Goal: Find contact information: Find contact information

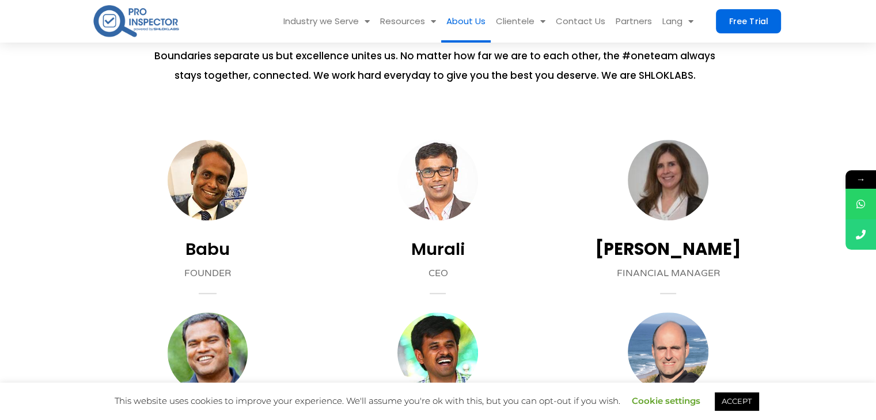
scroll to position [905, 0]
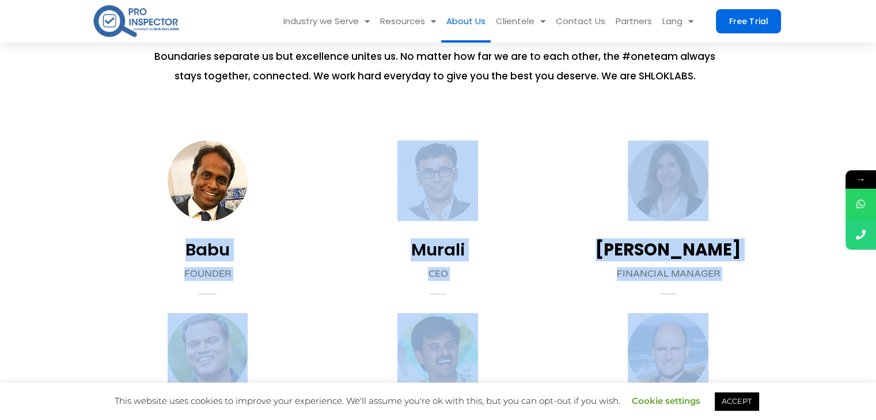
drag, startPoint x: 177, startPoint y: 251, endPoint x: 575, endPoint y: 347, distance: 408.5
click at [575, 347] on div "Franciso Country Manager (Portugal)" at bounding box center [668, 389] width 230 height 153
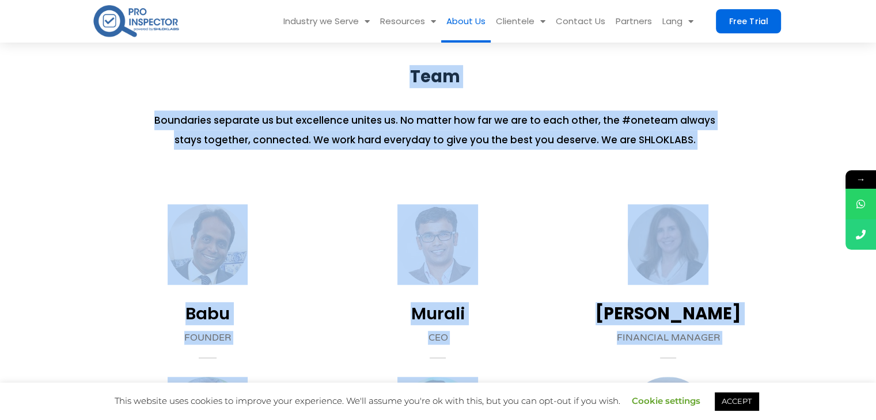
scroll to position [843, 0]
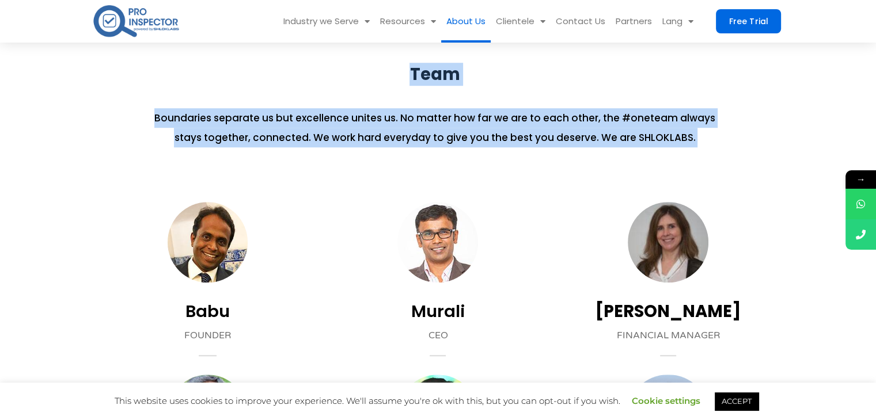
drag, startPoint x: 150, startPoint y: 317, endPoint x: 751, endPoint y: 159, distance: 620.8
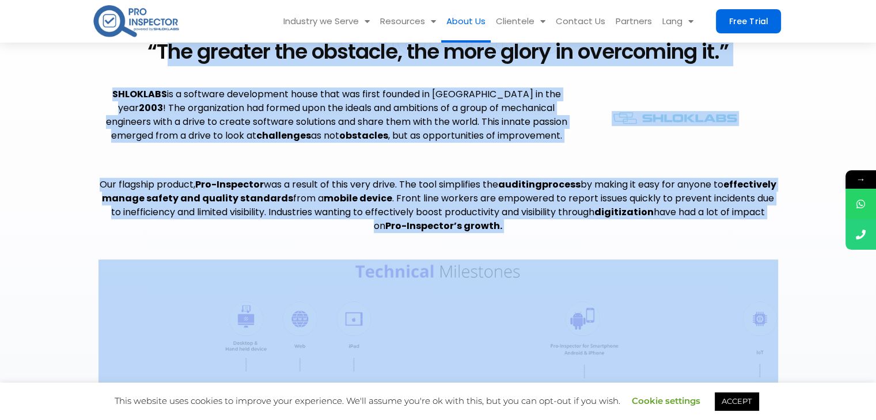
click at [751, 159] on section "Our flagship product, Pro-Inspector was a result of this very drive. The tool s…" at bounding box center [437, 203] width 679 height 90
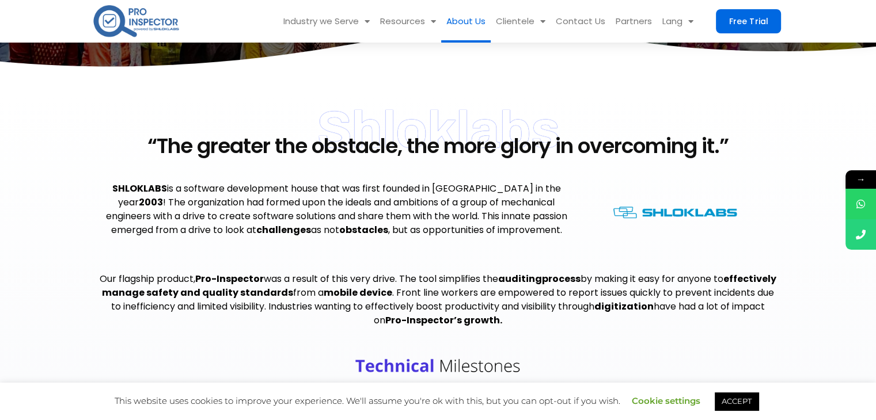
scroll to position [217, 0]
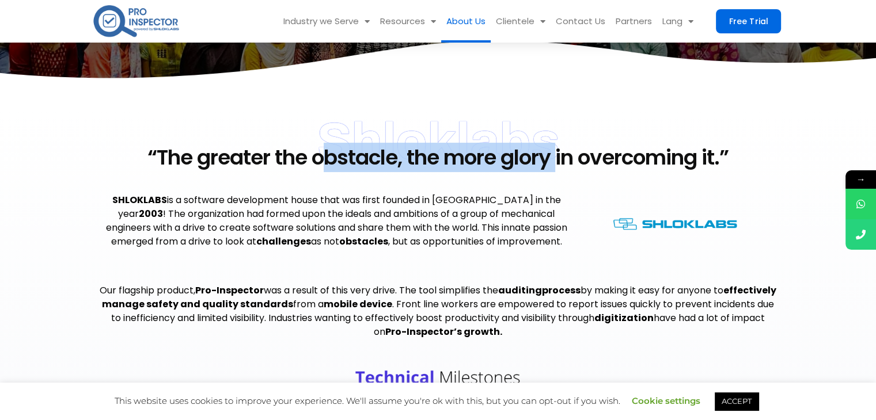
drag, startPoint x: 314, startPoint y: 143, endPoint x: 546, endPoint y: 122, distance: 233.5
click at [546, 122] on div "“The greater the obstacle, the more glory in overcoming it.”" at bounding box center [437, 147] width 679 height 52
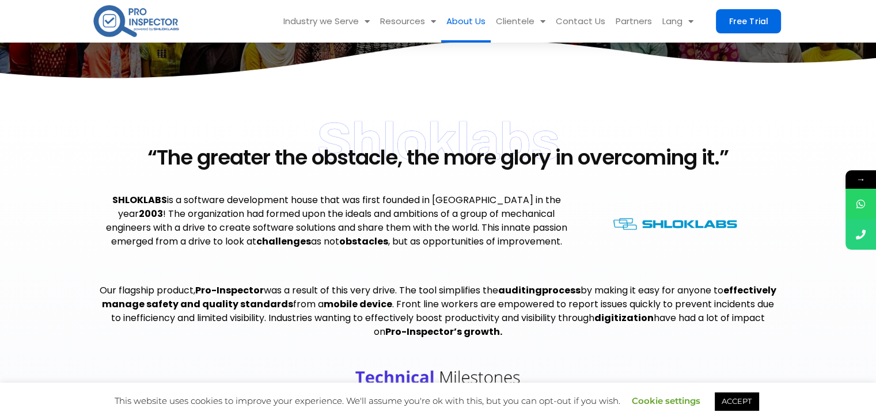
click at [555, 153] on div "“The greater the obstacle, the more glory in overcoming it.”" at bounding box center [437, 157] width 679 height 21
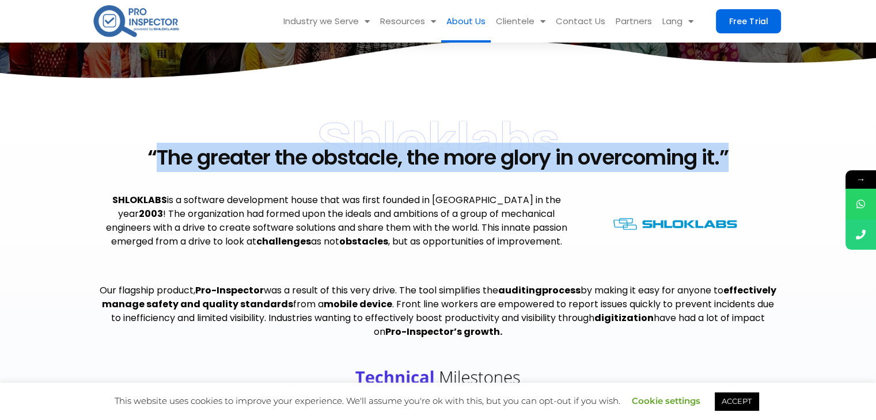
click at [555, 153] on div "“The greater the obstacle, the more glory in overcoming it.”" at bounding box center [437, 157] width 679 height 21
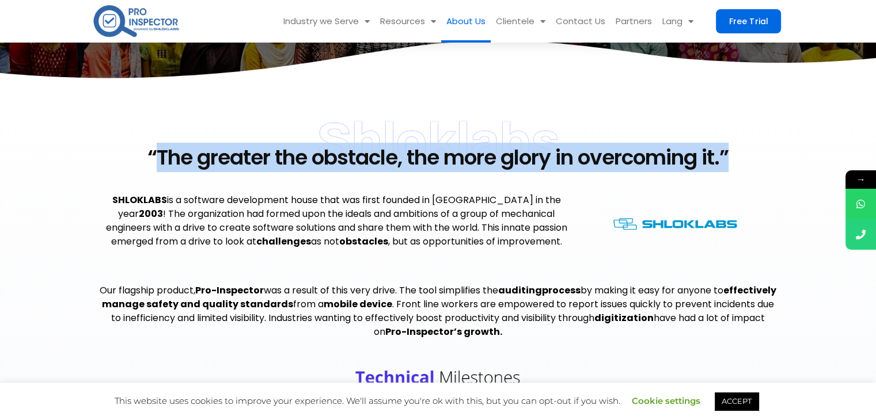
click at [555, 153] on div "“The greater the obstacle, the more glory in overcoming it.”" at bounding box center [437, 157] width 679 height 21
click at [541, 163] on div "“The greater the obstacle, the more glory in overcoming it.”" at bounding box center [437, 157] width 679 height 21
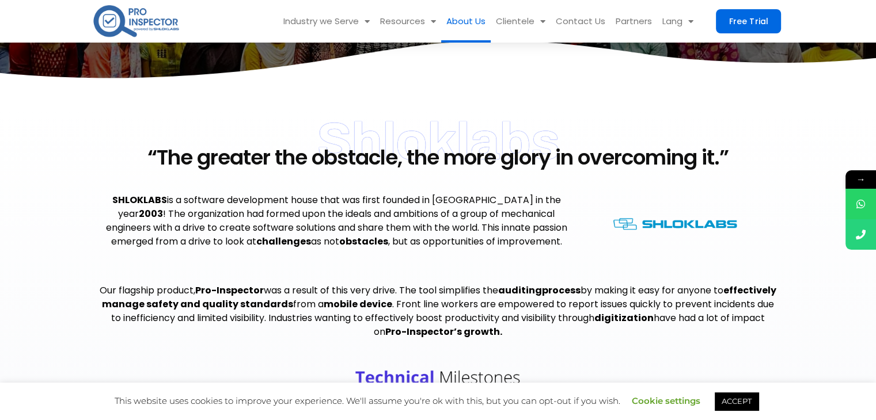
click at [541, 163] on div "“The greater the obstacle, the more glory in overcoming it.”" at bounding box center [437, 157] width 679 height 21
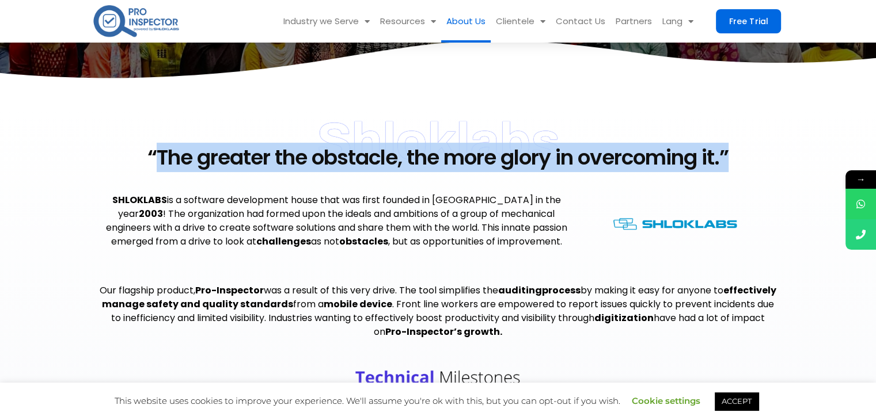
click at [541, 163] on div "“The greater the obstacle, the more glory in overcoming it.”" at bounding box center [437, 157] width 679 height 21
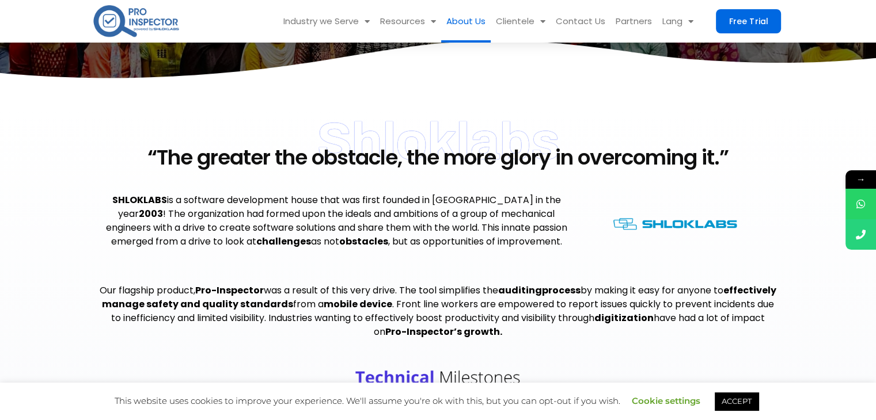
click at [541, 163] on div "“The greater the obstacle, the more glory in overcoming it.”" at bounding box center [437, 157] width 679 height 21
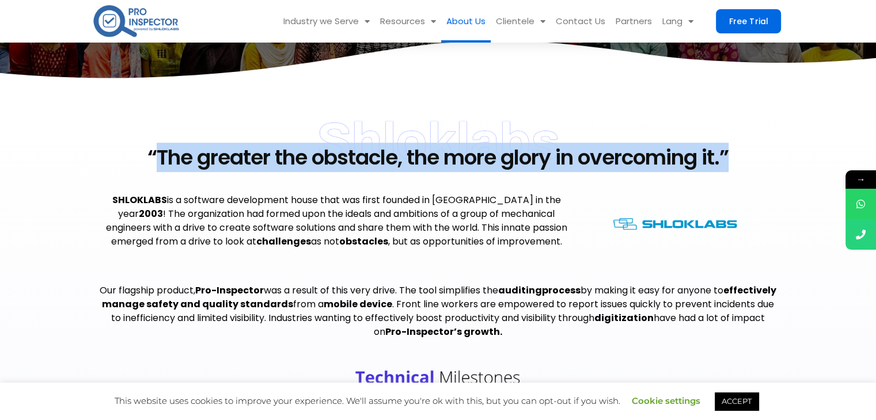
click at [541, 163] on div "“The greater the obstacle, the more glory in overcoming it.”" at bounding box center [437, 157] width 679 height 21
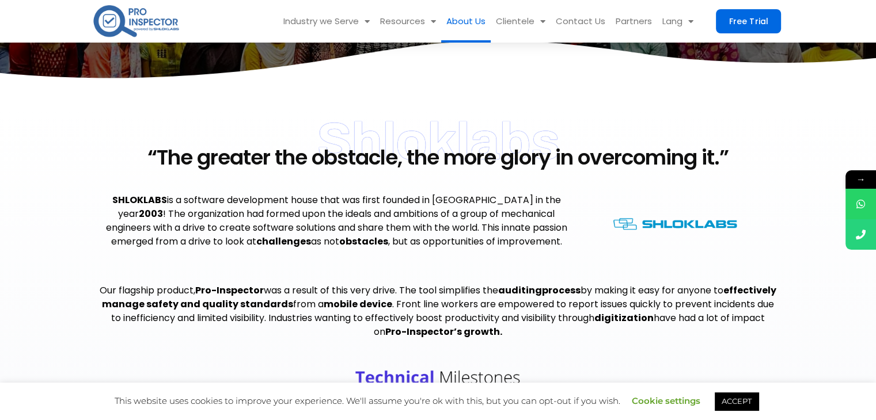
click at [518, 206] on p "SHLOKLABS is a software development house that was first founded in Portugal in…" at bounding box center [336, 220] width 476 height 55
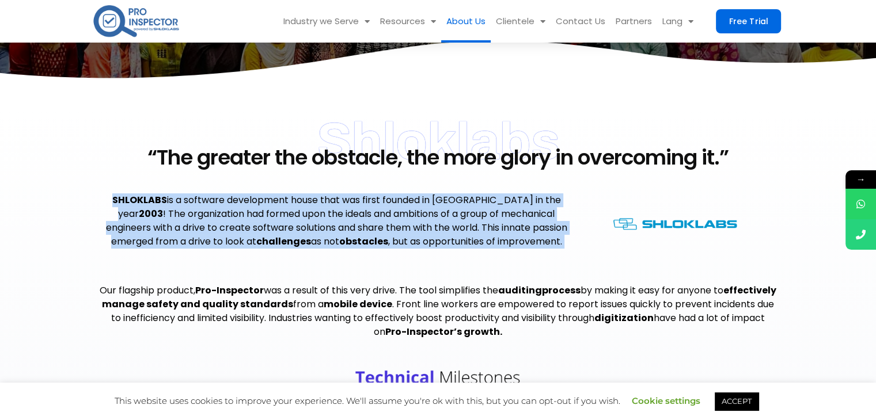
click at [518, 206] on p "SHLOKLABS is a software development house that was first founded in Portugal in…" at bounding box center [336, 220] width 476 height 55
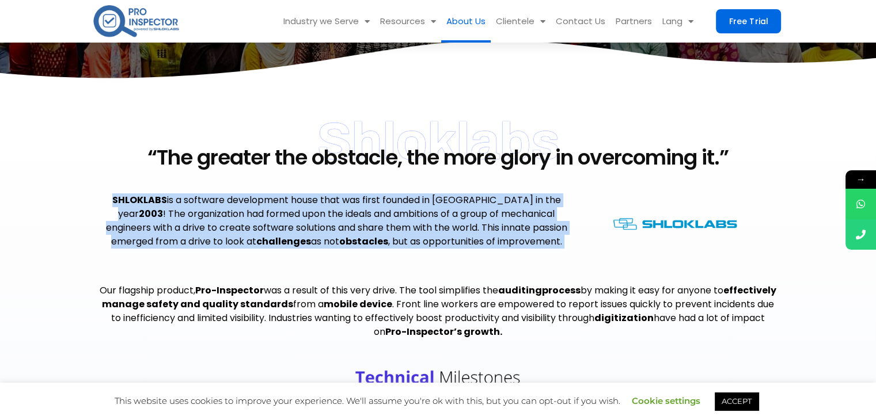
click at [557, 231] on p "SHLOKLABS is a software development house that was first founded in Portugal in…" at bounding box center [336, 220] width 476 height 55
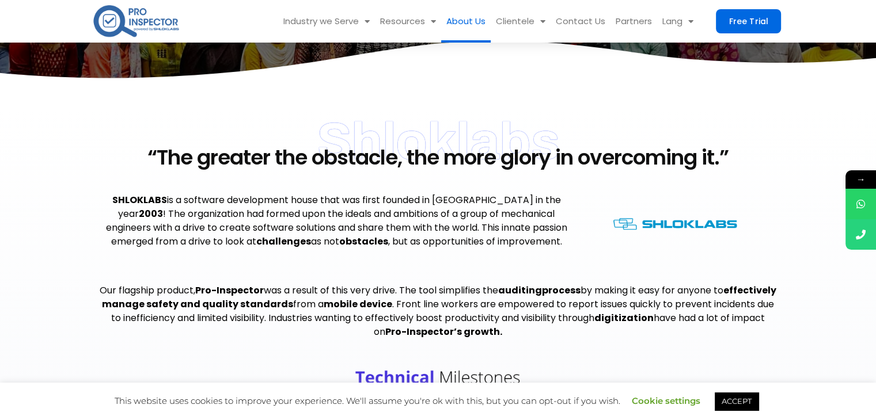
click at [447, 208] on p "SHLOKLABS is a software development house that was first founded in Portugal in…" at bounding box center [336, 220] width 476 height 55
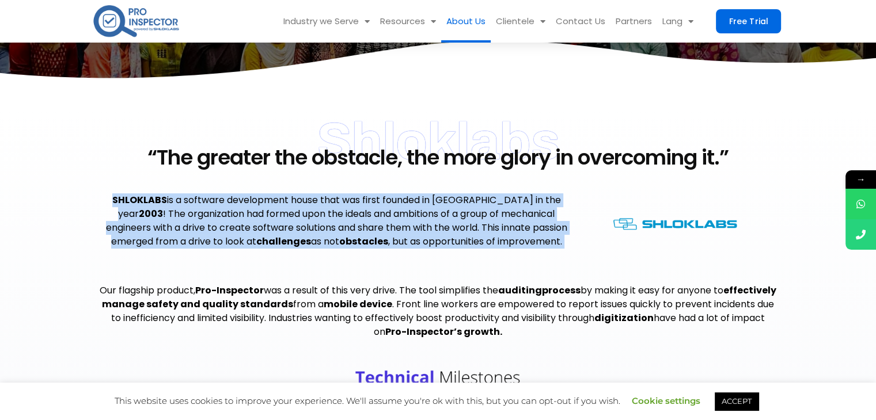
click at [447, 208] on p "SHLOKLABS is a software development house that was first founded in Portugal in…" at bounding box center [336, 220] width 476 height 55
click at [683, 219] on img at bounding box center [674, 224] width 127 height 15
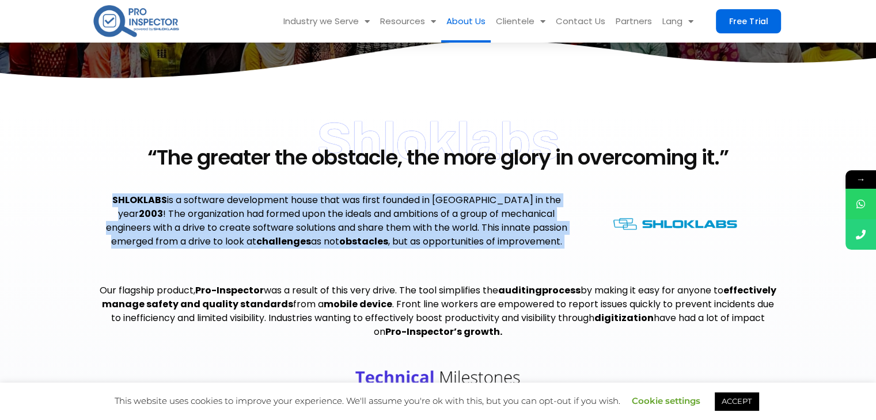
drag, startPoint x: 683, startPoint y: 219, endPoint x: 659, endPoint y: 310, distance: 93.7
click at [659, 310] on div "Shloklabs “The greater the obstacle, the more glory in overcoming it.” SHLOKLAB…" at bounding box center [438, 377] width 691 height 523
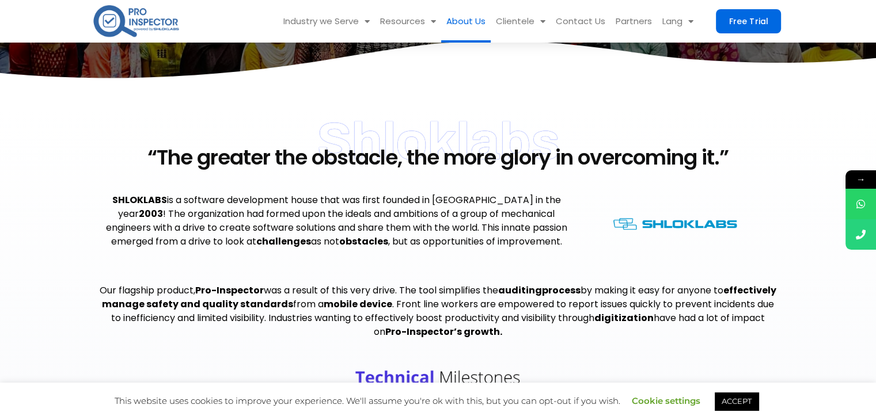
click at [659, 310] on p "Our flagship product, Pro-Inspector was a result of this very drive. The tool s…" at bounding box center [437, 311] width 679 height 55
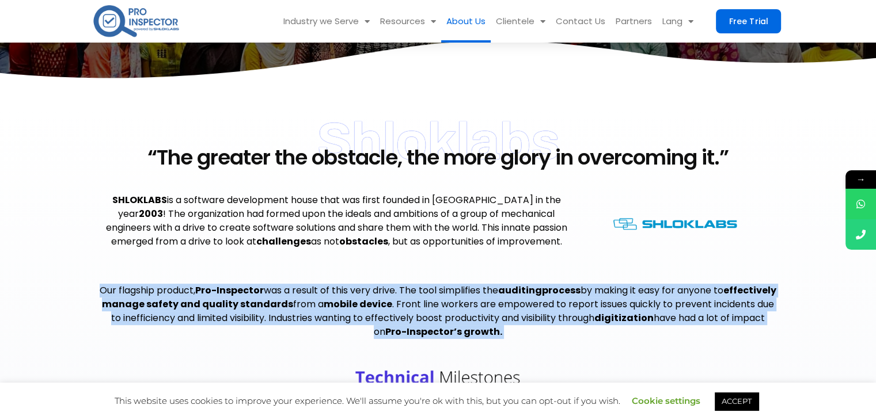
click at [659, 310] on p "Our flagship product, Pro-Inspector was a result of this very drive. The tool s…" at bounding box center [437, 311] width 679 height 55
click at [665, 226] on img at bounding box center [674, 224] width 127 height 15
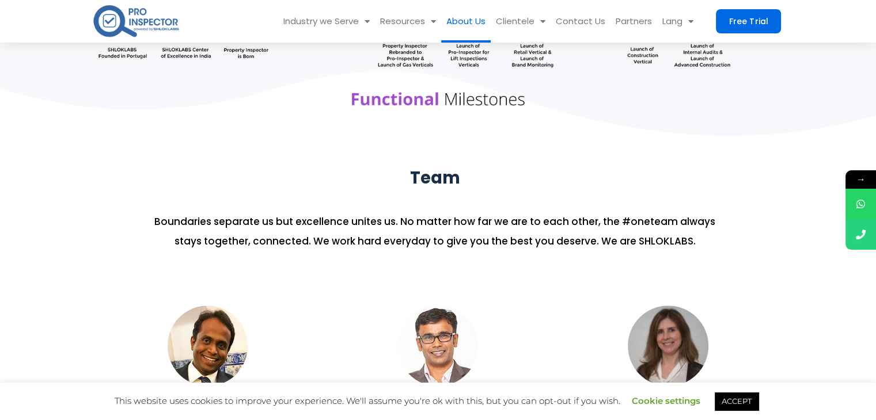
scroll to position [741, 0]
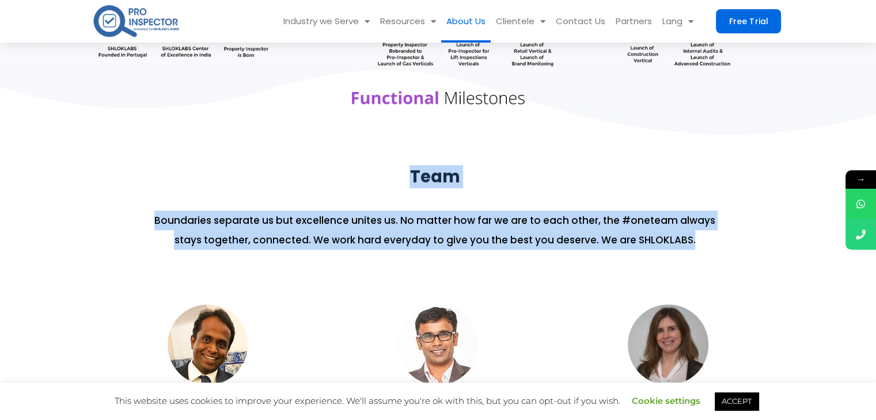
drag, startPoint x: 405, startPoint y: 174, endPoint x: 460, endPoint y: 302, distance: 138.7
click at [460, 302] on section "Team Boundaries separate us but excellence unites us. No matter how far we are …" at bounding box center [438, 221] width 876 height 167
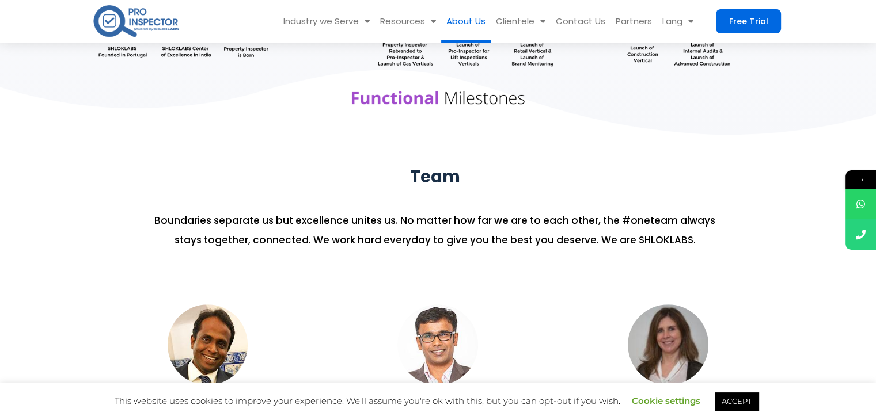
drag, startPoint x: 460, startPoint y: 302, endPoint x: 385, endPoint y: 259, distance: 86.1
click at [385, 259] on div "Boundaries separate us but excellence unites us. No matter how far we are to ea…" at bounding box center [435, 236] width 562 height 74
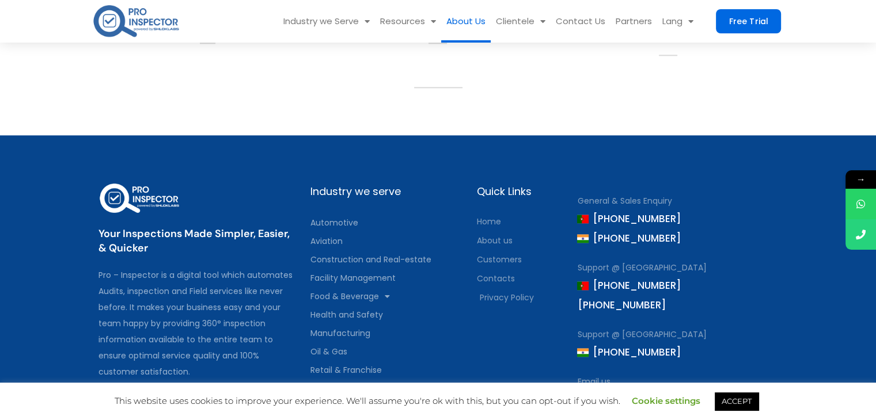
scroll to position [1329, 0]
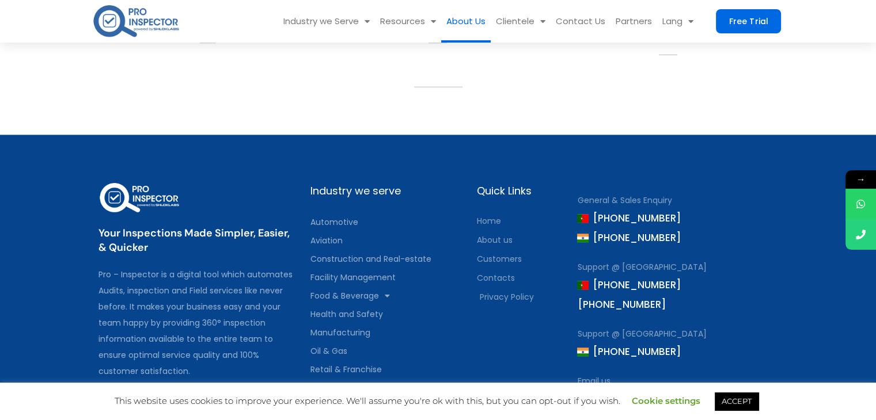
click at [321, 188] on div "Industry we serve" at bounding box center [387, 191] width 155 height 21
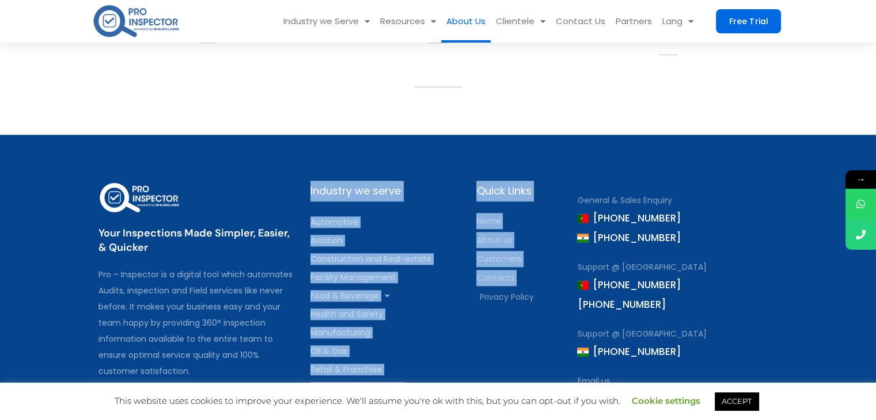
drag, startPoint x: 310, startPoint y: 190, endPoint x: 472, endPoint y: 369, distance: 241.7
click at [472, 369] on div "Your Inspections Made Simpler, Easier, & Quicker Pro – Inspector is a digital t…" at bounding box center [438, 334] width 691 height 318
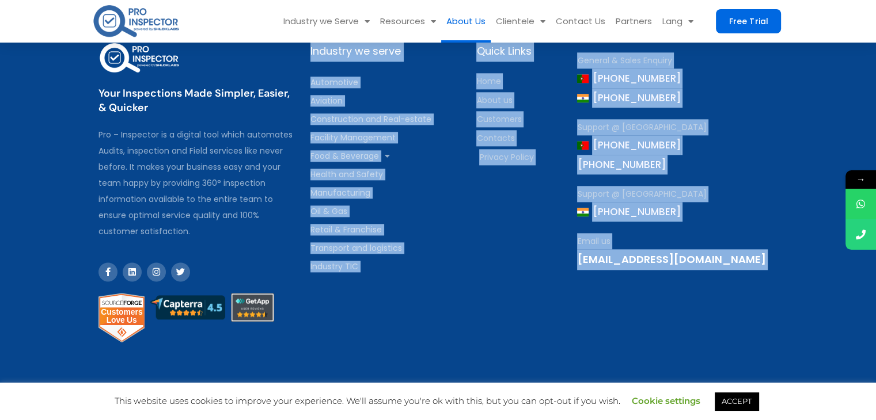
click at [456, 325] on div "Industry we serve Automotive Aviation Construction and Real-estate Facility Man…" at bounding box center [388, 194] width 166 height 318
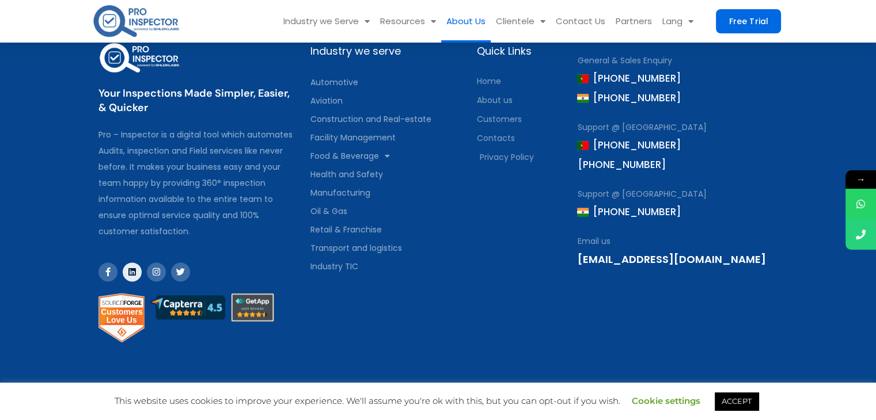
click at [131, 268] on icon at bounding box center [132, 272] width 9 height 9
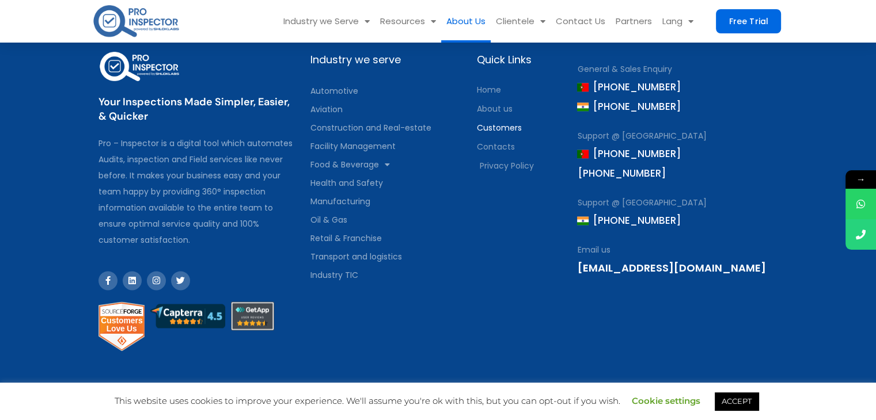
click at [504, 121] on span "Customers" at bounding box center [498, 128] width 45 height 16
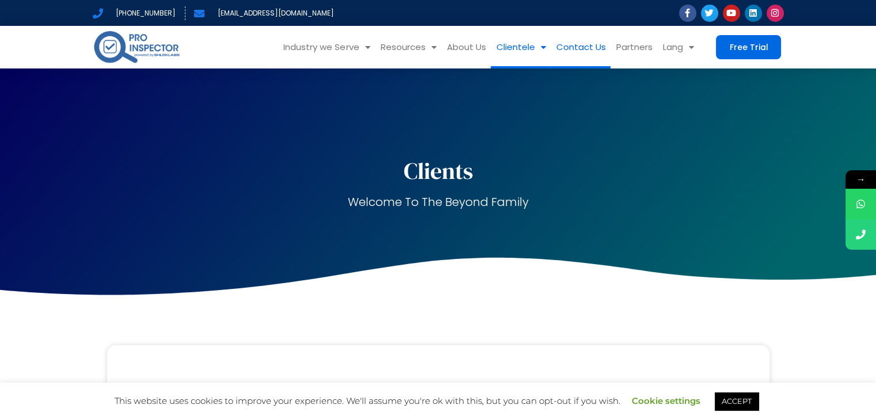
click at [573, 51] on link "Contact Us" at bounding box center [580, 47] width 60 height 43
